Goal: Information Seeking & Learning: Learn about a topic

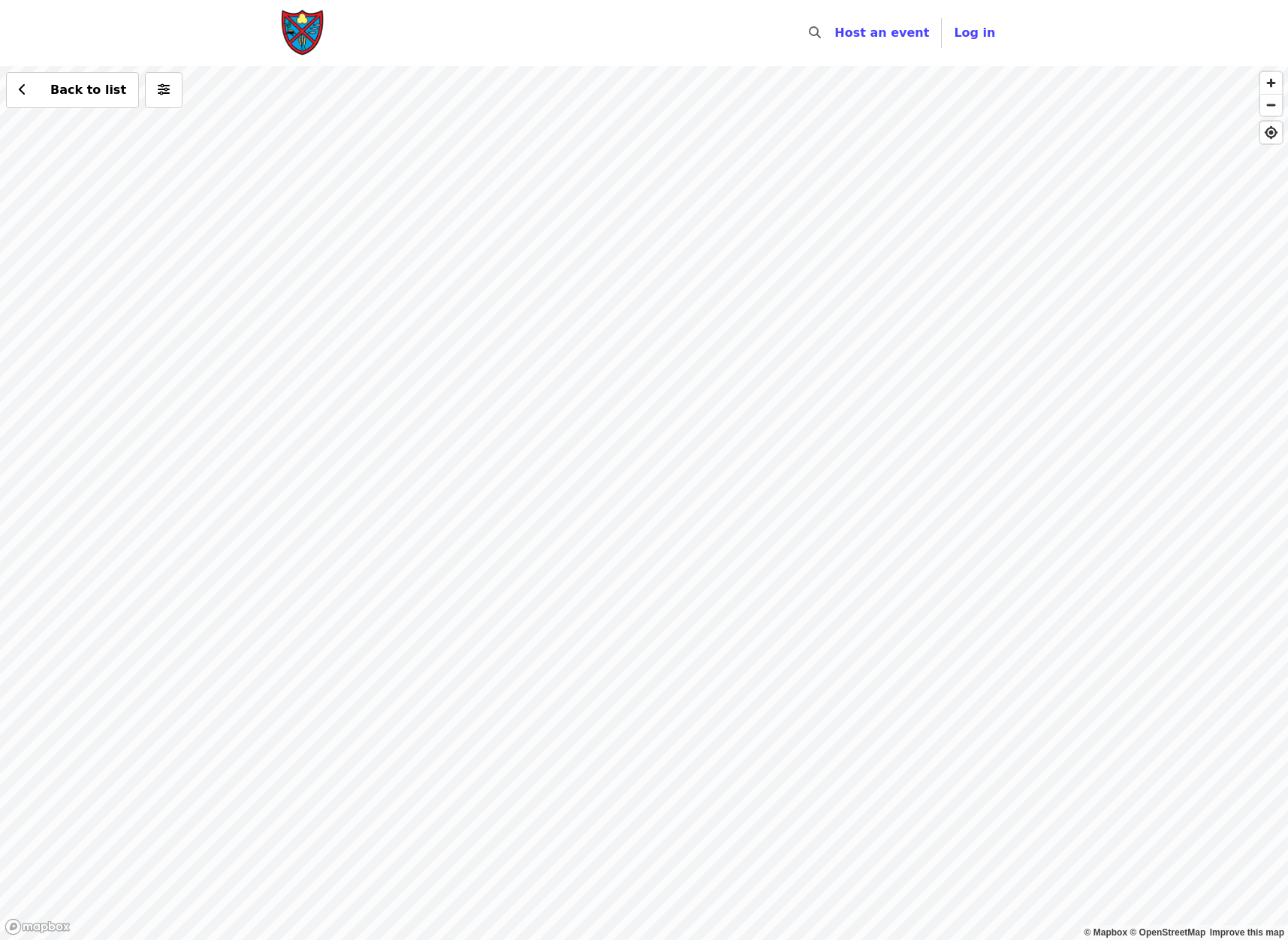
click at [365, 741] on div "Back to list" at bounding box center [644, 503] width 1288 height 874
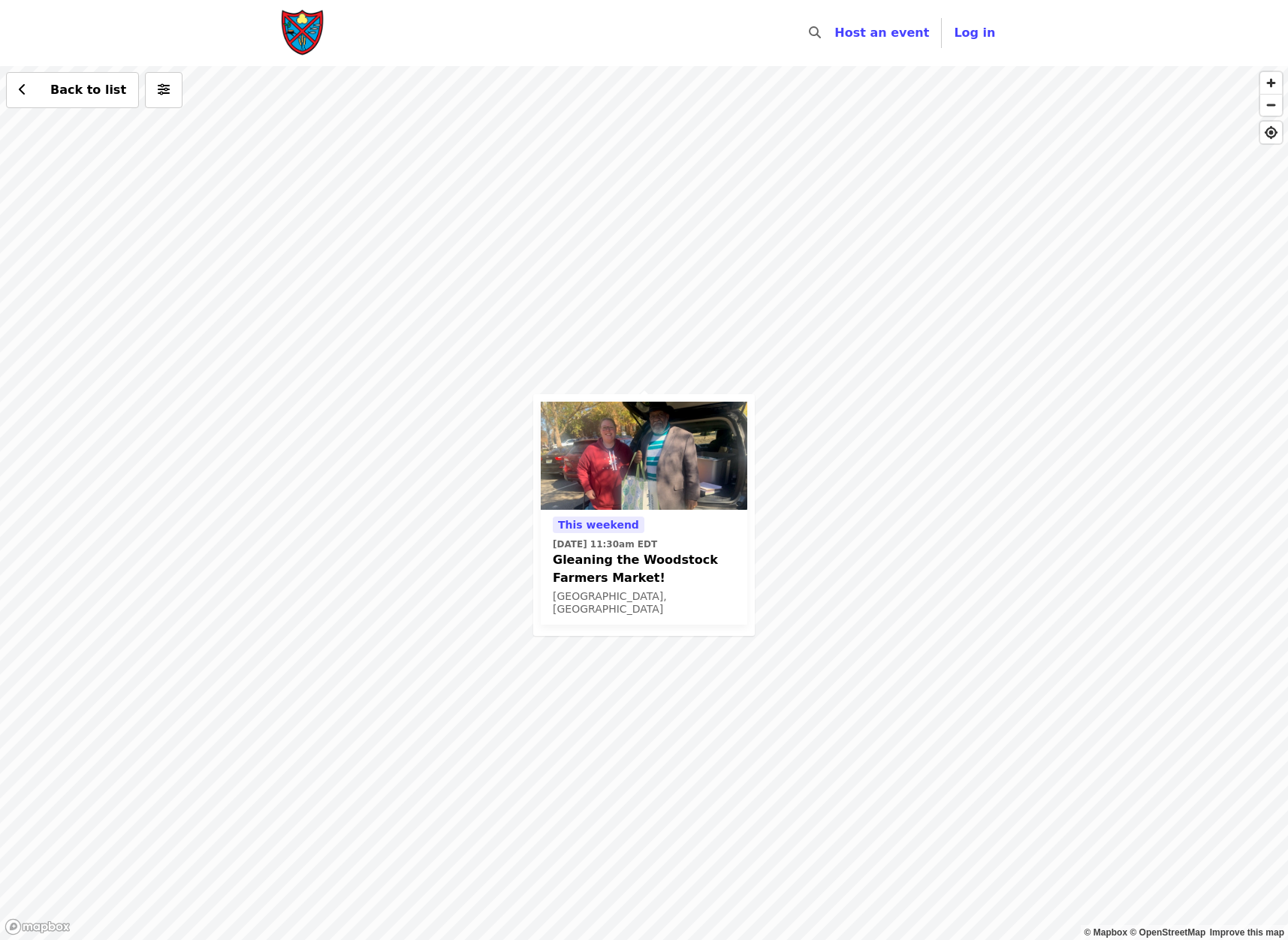
click at [995, 655] on div "This weekend [DATE] 11:30am EDT Gleaning the Woodstock Farmers Market! [GEOGRAP…" at bounding box center [644, 503] width 1288 height 874
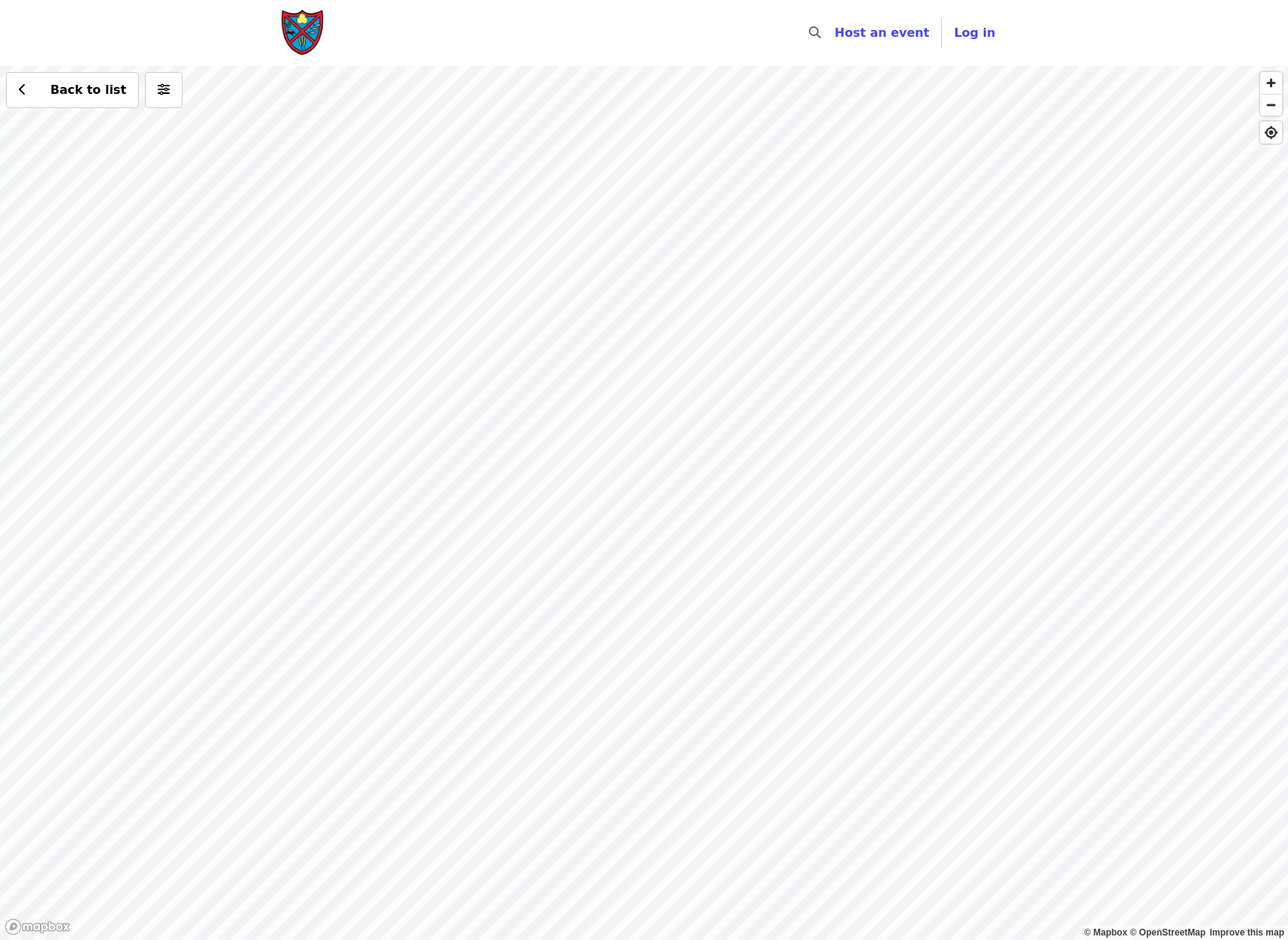
click at [677, 513] on div "Back to list" at bounding box center [644, 503] width 1288 height 874
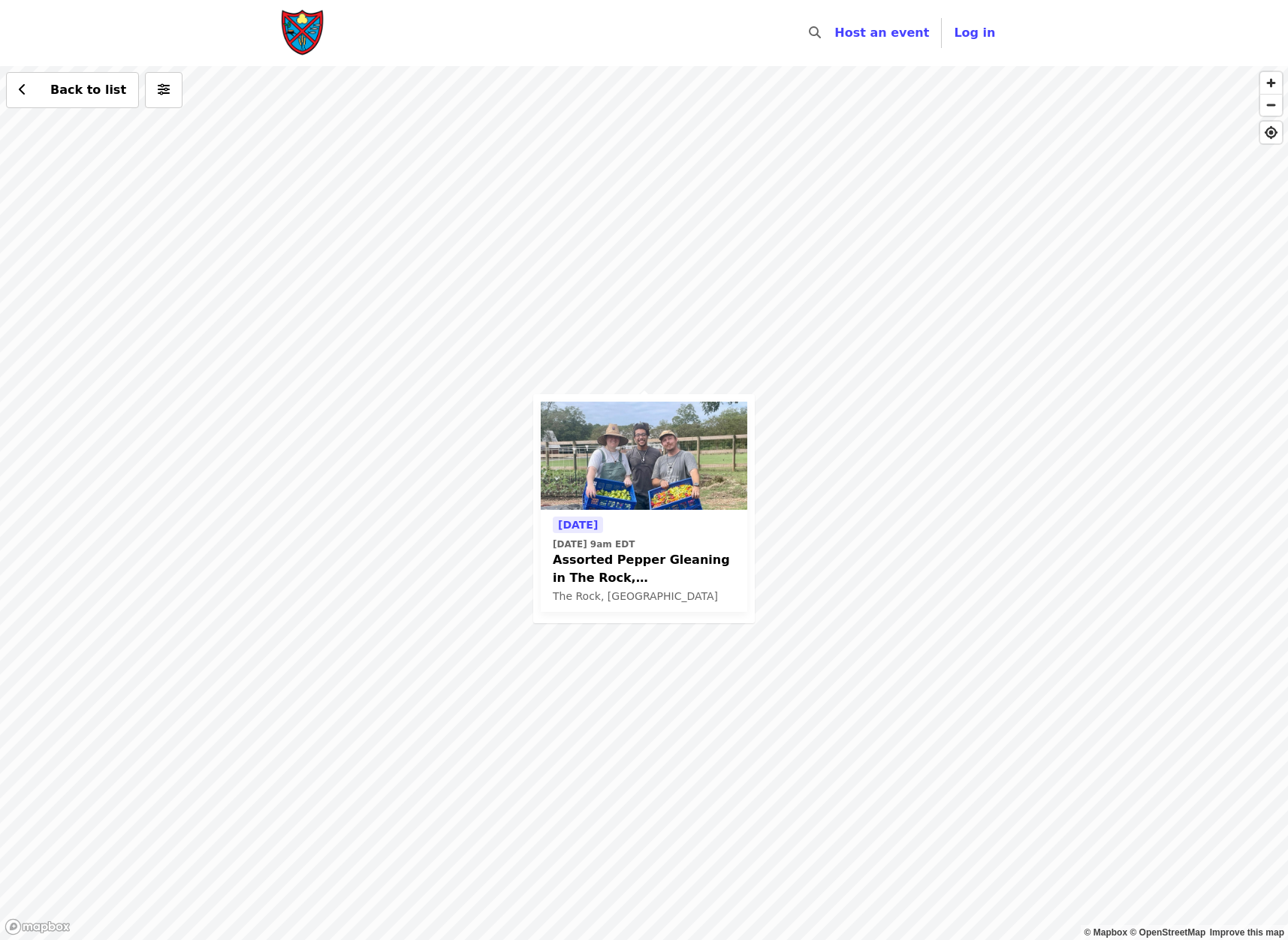
click at [792, 566] on div "[DATE] [DATE] 9am EDT Assorted Pepper Gleaning in [GEOGRAPHIC_DATA], [GEOGRAPHI…" at bounding box center [644, 503] width 1288 height 874
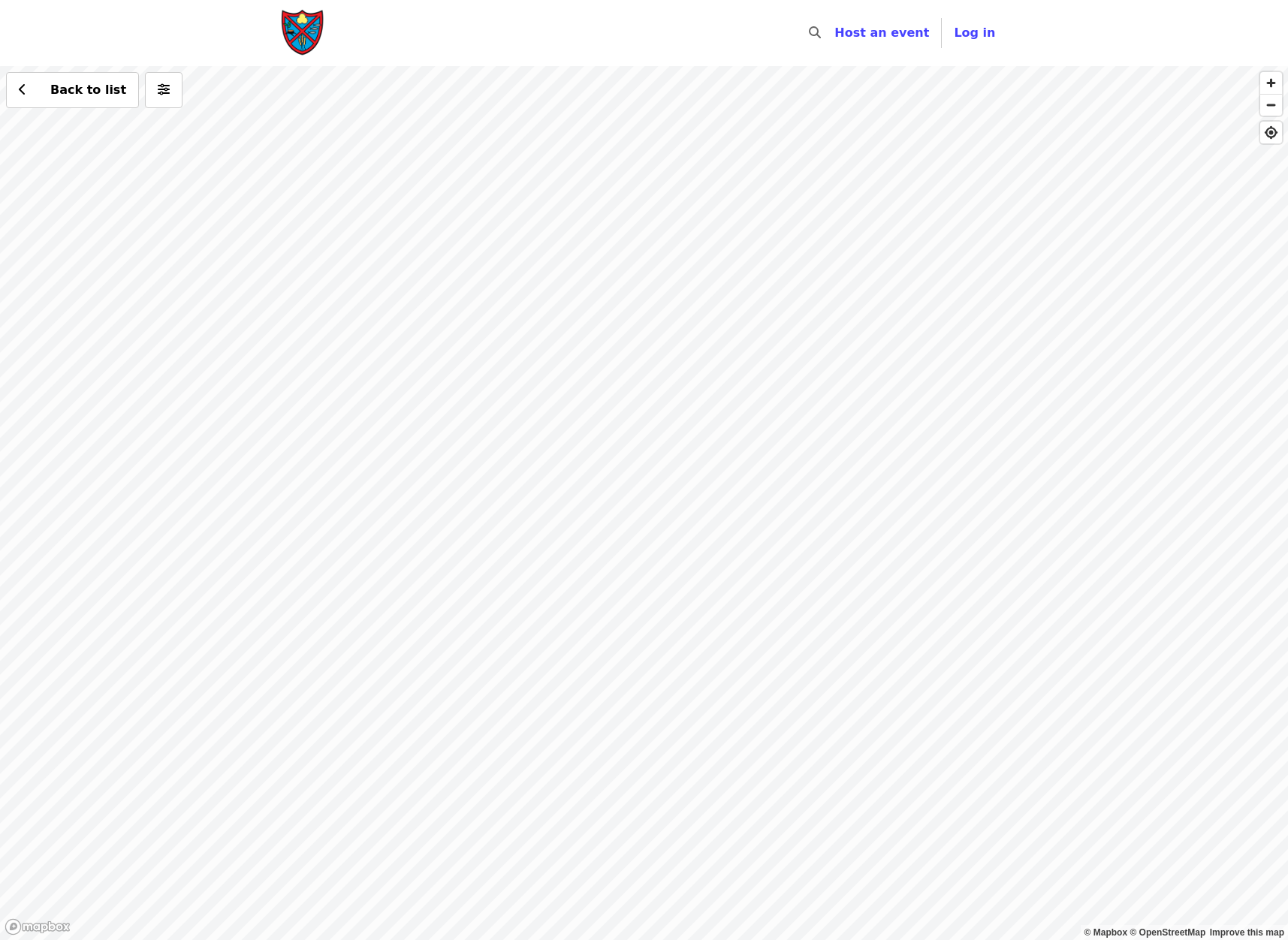
click at [661, 300] on div "Back to list" at bounding box center [644, 503] width 1288 height 874
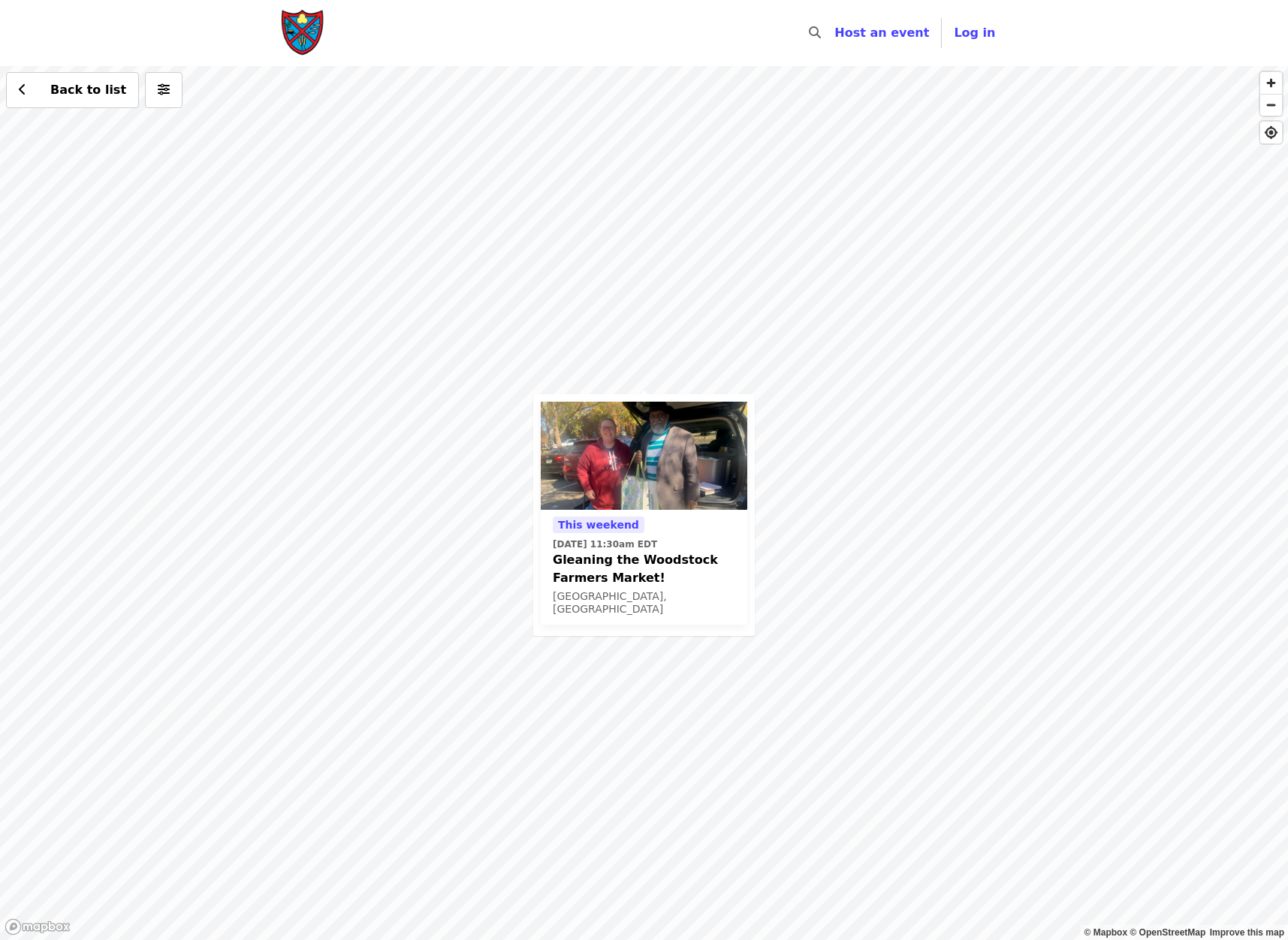
click at [632, 561] on span "Gleaning the Woodstock Farmers Market!" at bounding box center [644, 569] width 182 height 36
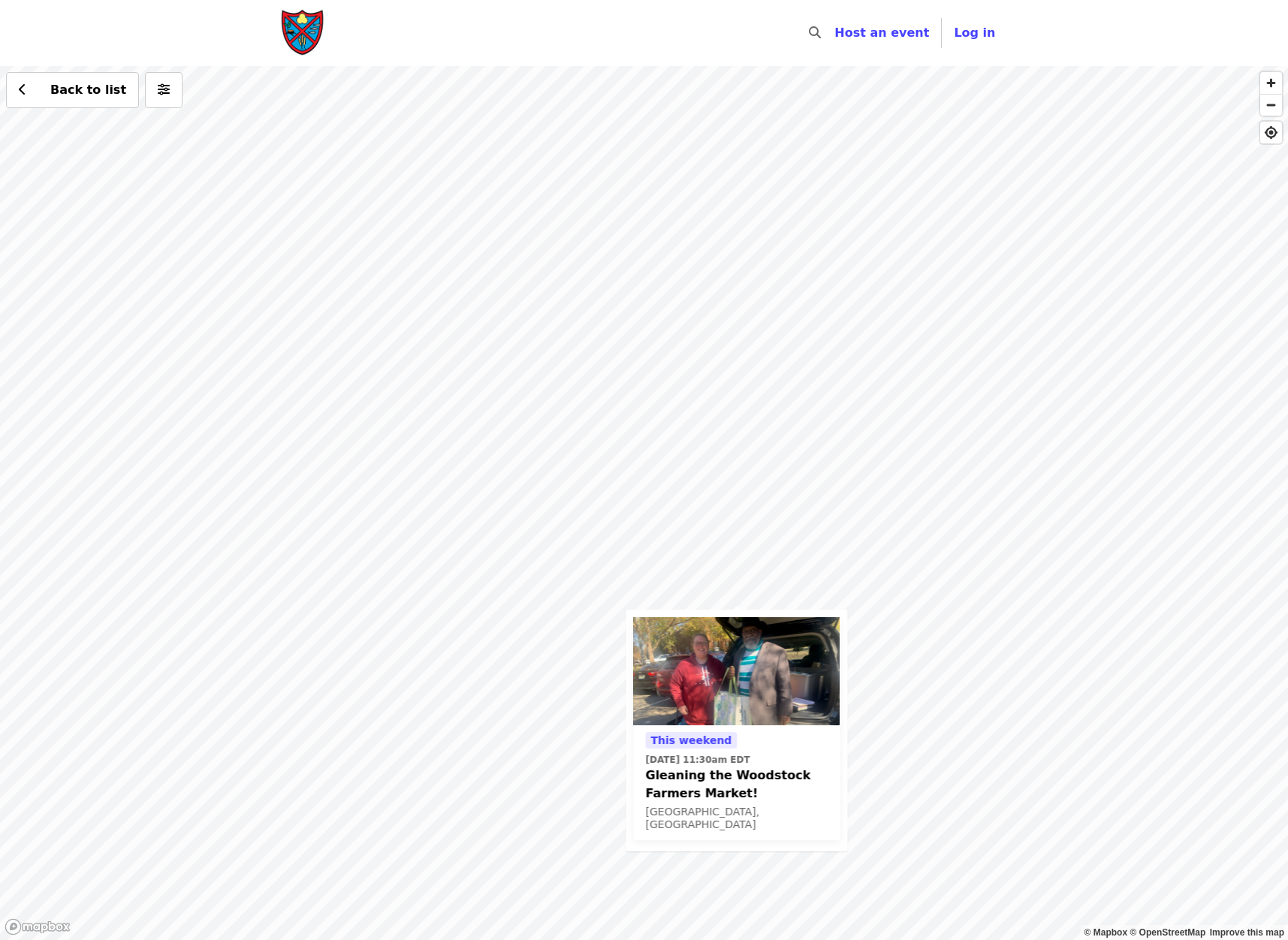
drag, startPoint x: 374, startPoint y: 246, endPoint x: 471, endPoint y: 586, distance: 353.6
click at [471, 586] on div "This weekend [DATE] 11:30am EDT Gleaning the Woodstock Farmers Market! [GEOGRAP…" at bounding box center [644, 503] width 1288 height 874
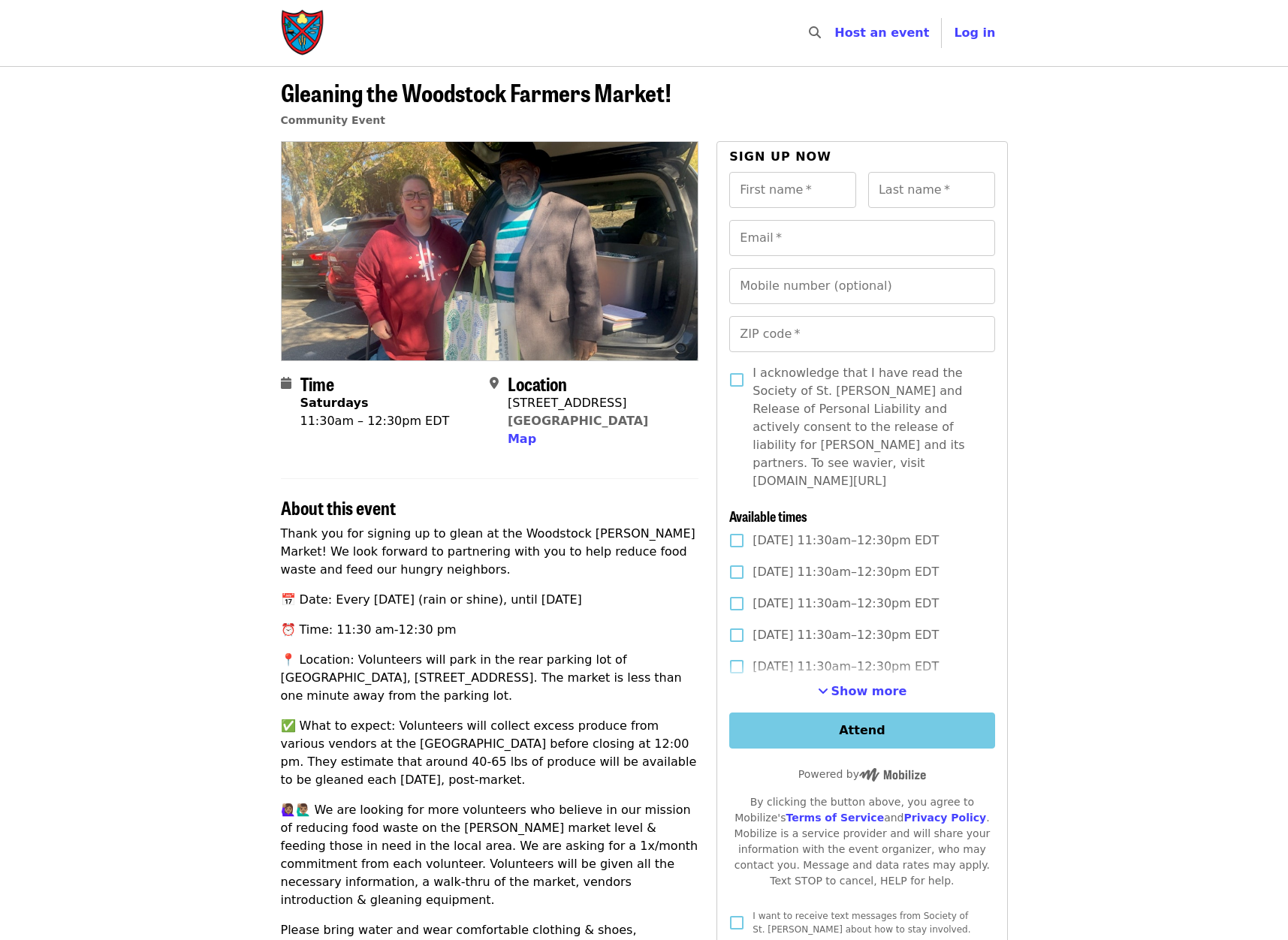
click at [72, 136] on header "Gleaning the Woodstock Farmers Market! Community Event" at bounding box center [644, 104] width 1288 height 75
